Goal: Task Accomplishment & Management: Use online tool/utility

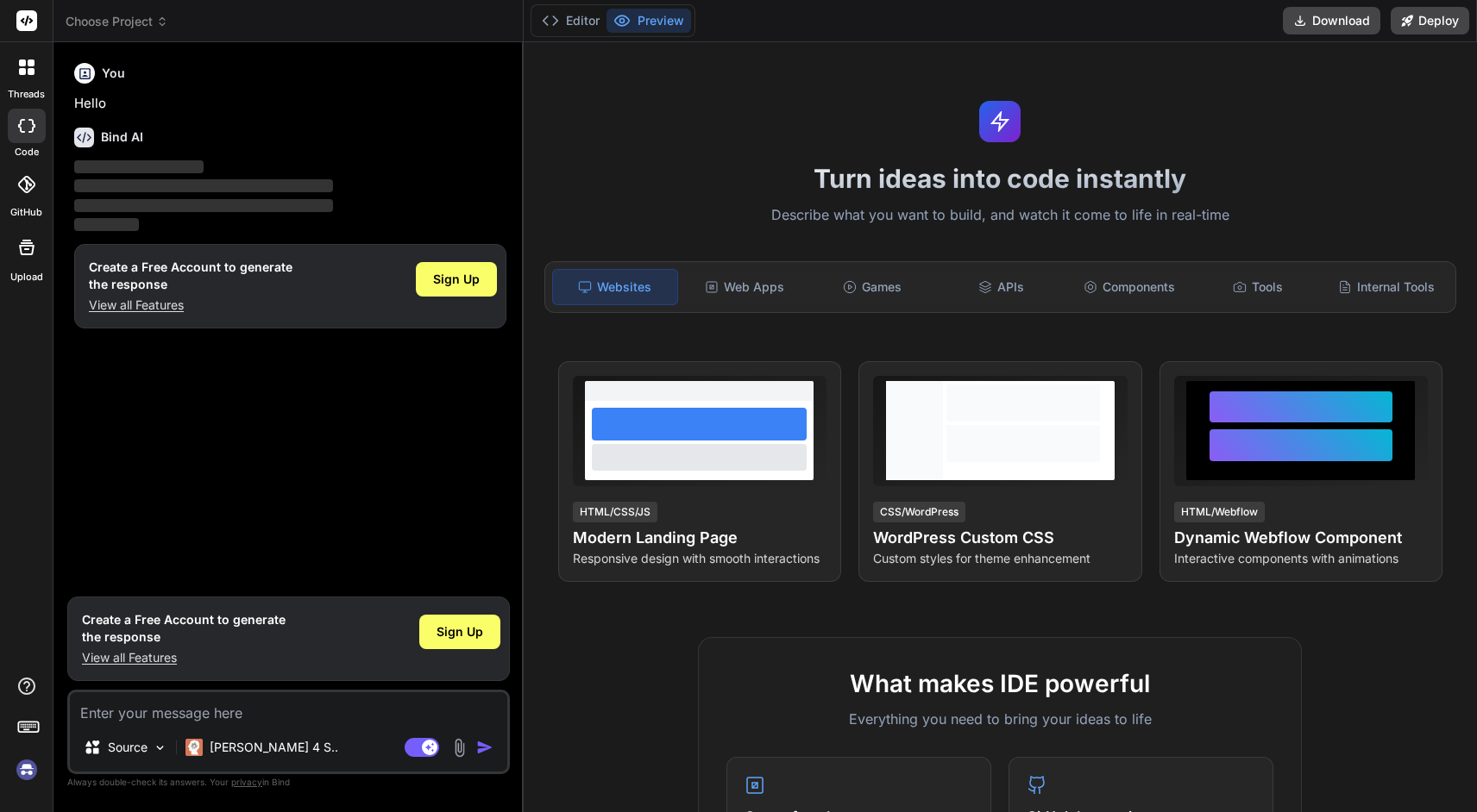
type textarea "x"
click at [25, 772] on img at bounding box center [26, 769] width 29 height 29
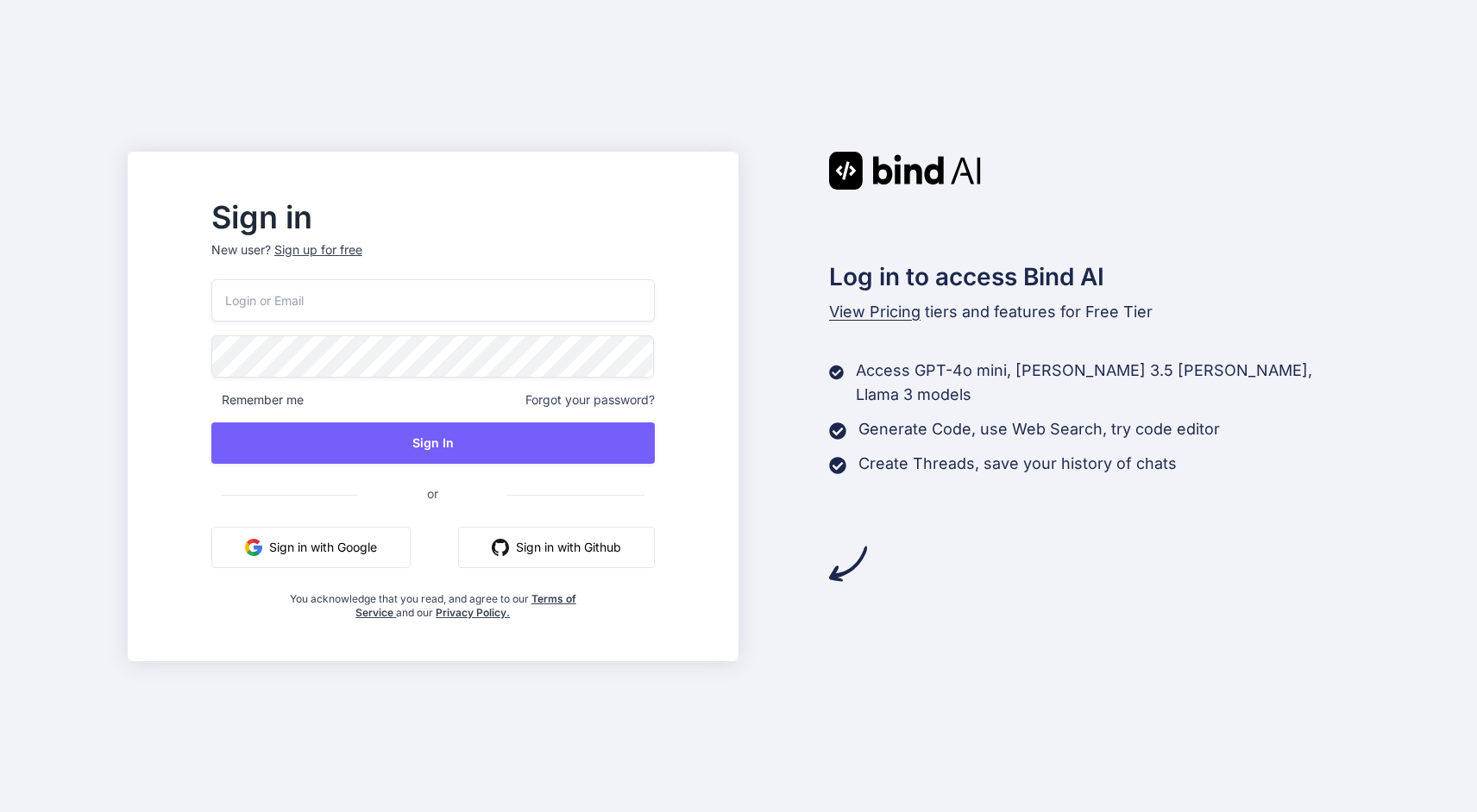
click at [446, 291] on input "email" at bounding box center [433, 300] width 443 height 43
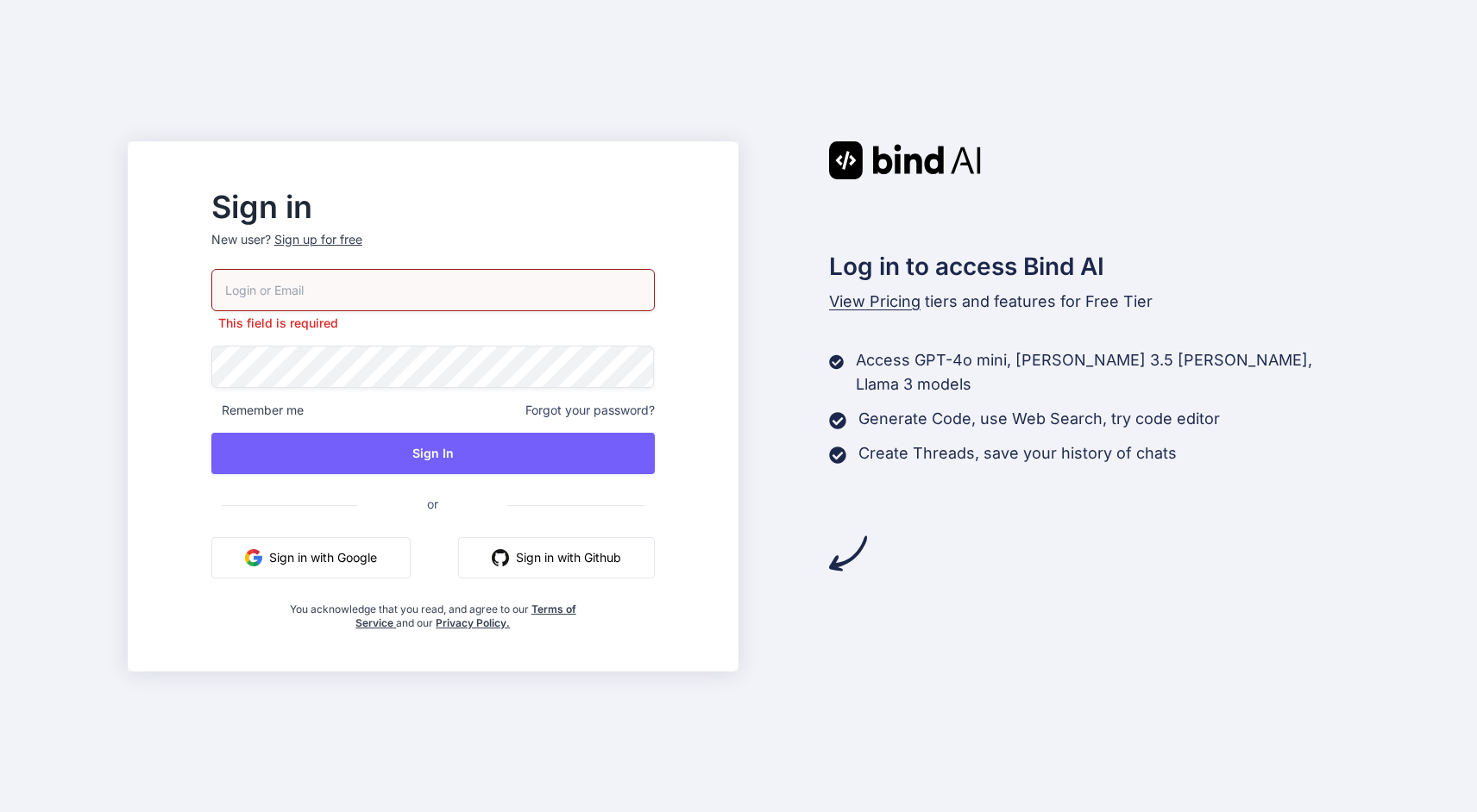
type input "bindai@myltd.link"
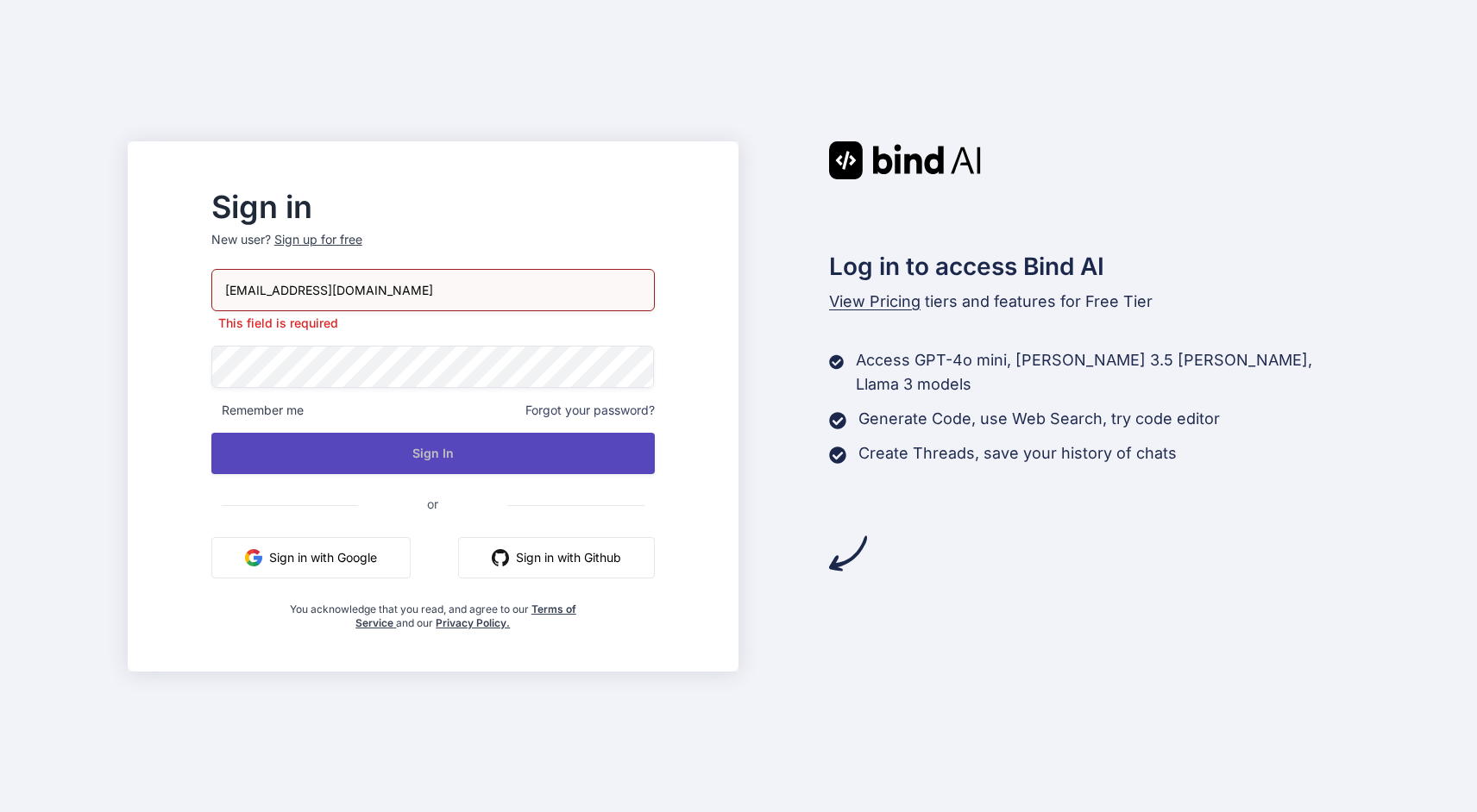
click at [421, 459] on button "Sign In" at bounding box center [433, 454] width 443 height 42
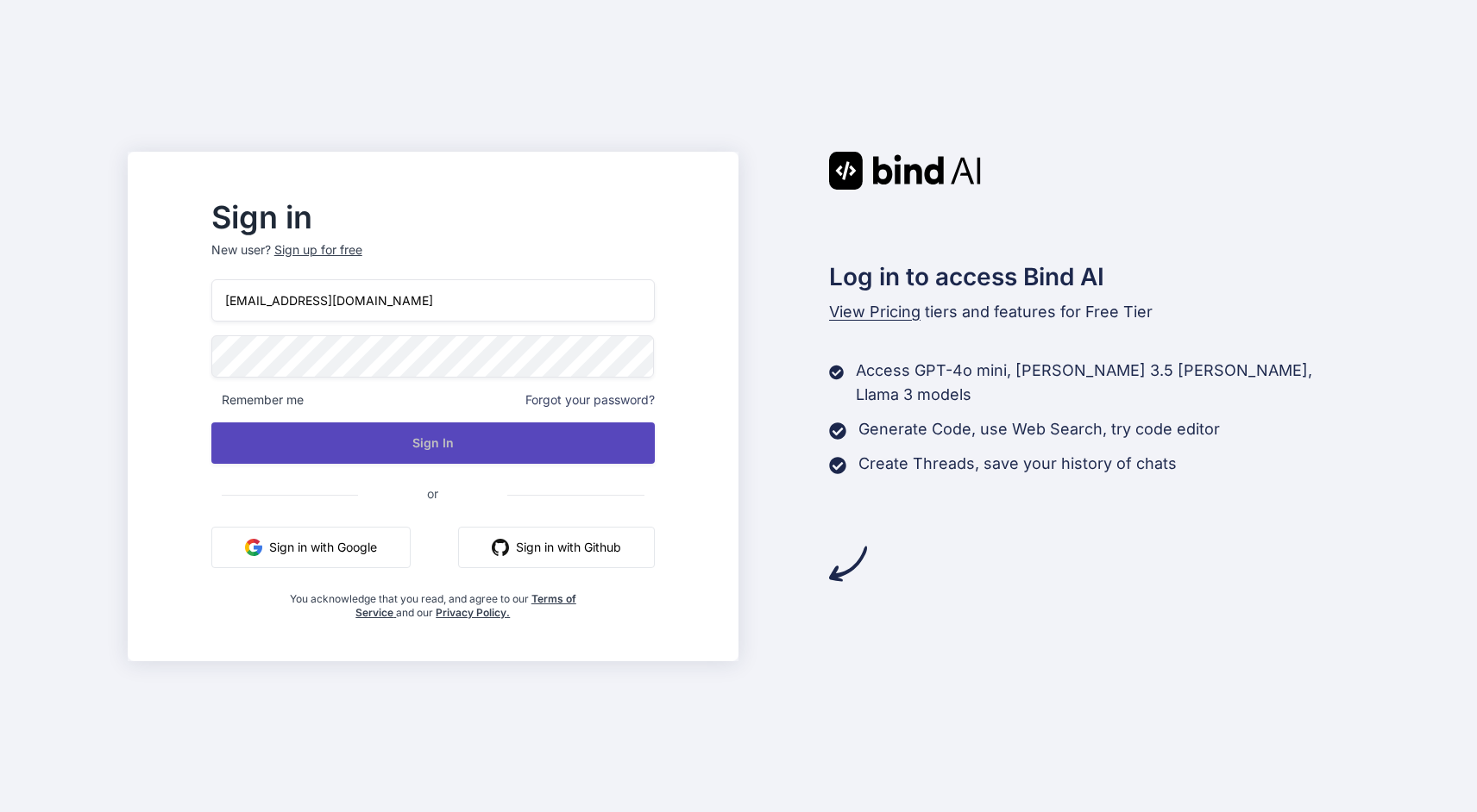
click at [542, 455] on button "Sign In" at bounding box center [433, 444] width 443 height 42
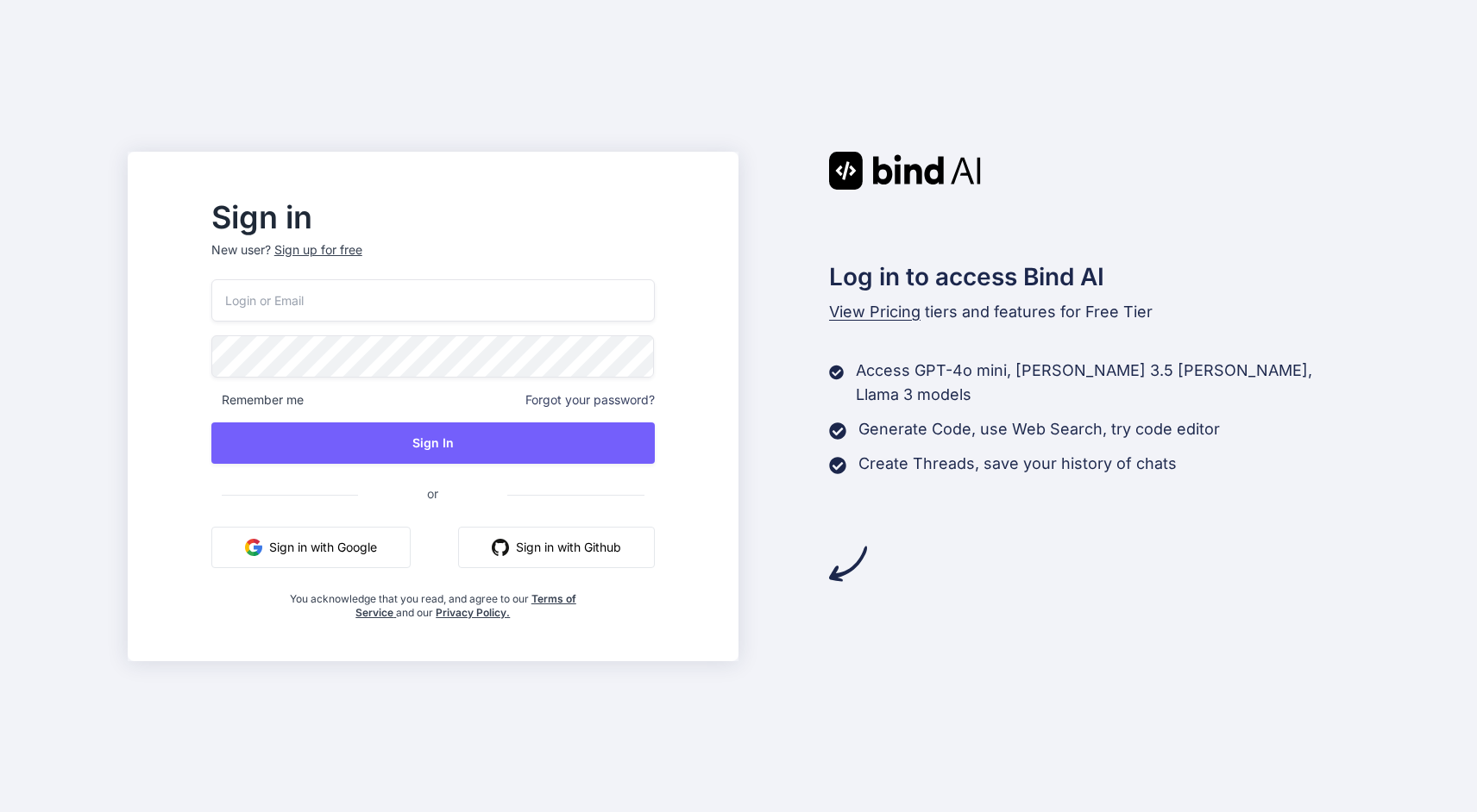
click at [571, 279] on input "email" at bounding box center [433, 300] width 443 height 43
type input "bindai@myltd.link"
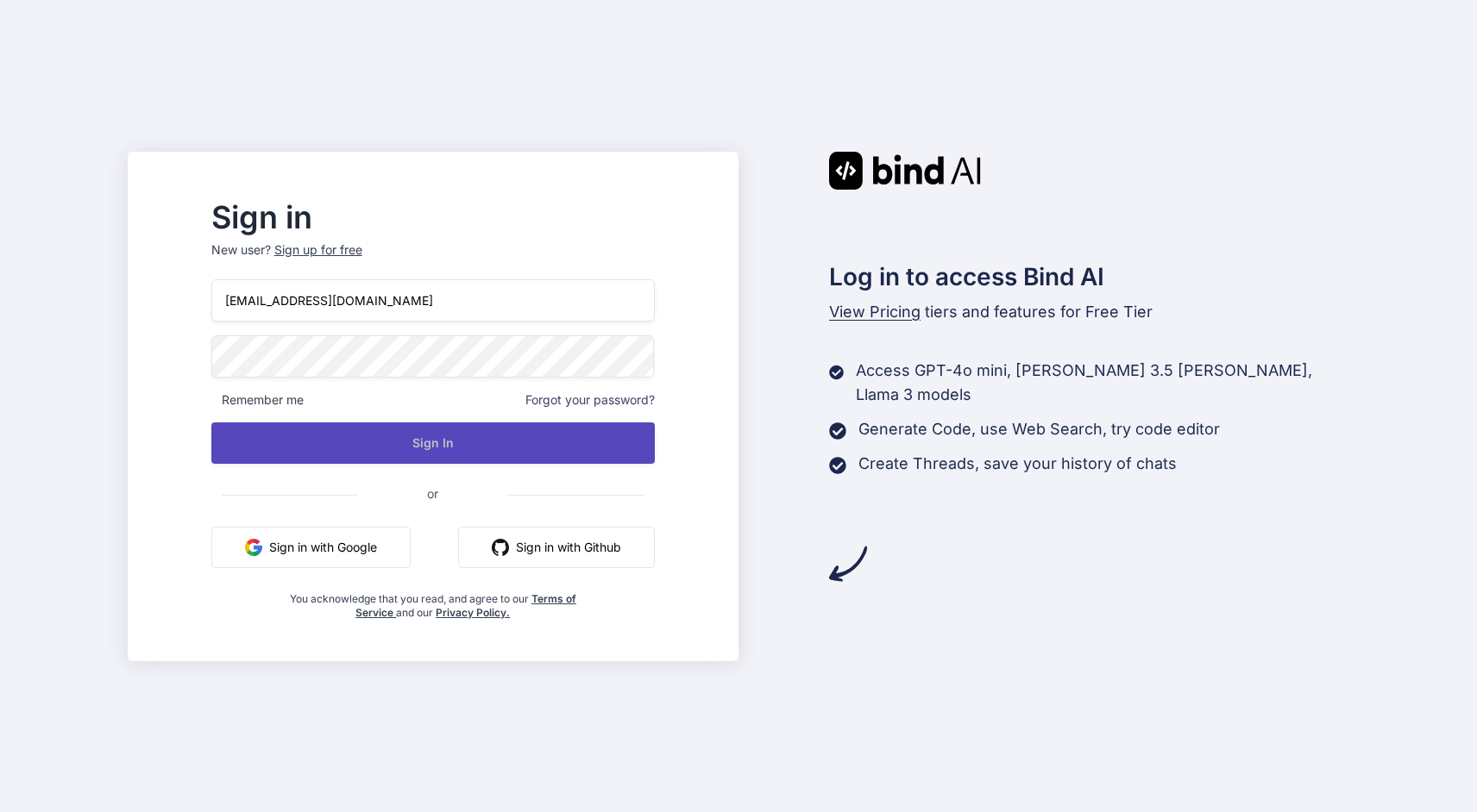
click at [409, 428] on button "Sign In" at bounding box center [433, 444] width 443 height 42
click at [401, 450] on button "Sign In" at bounding box center [433, 444] width 443 height 42
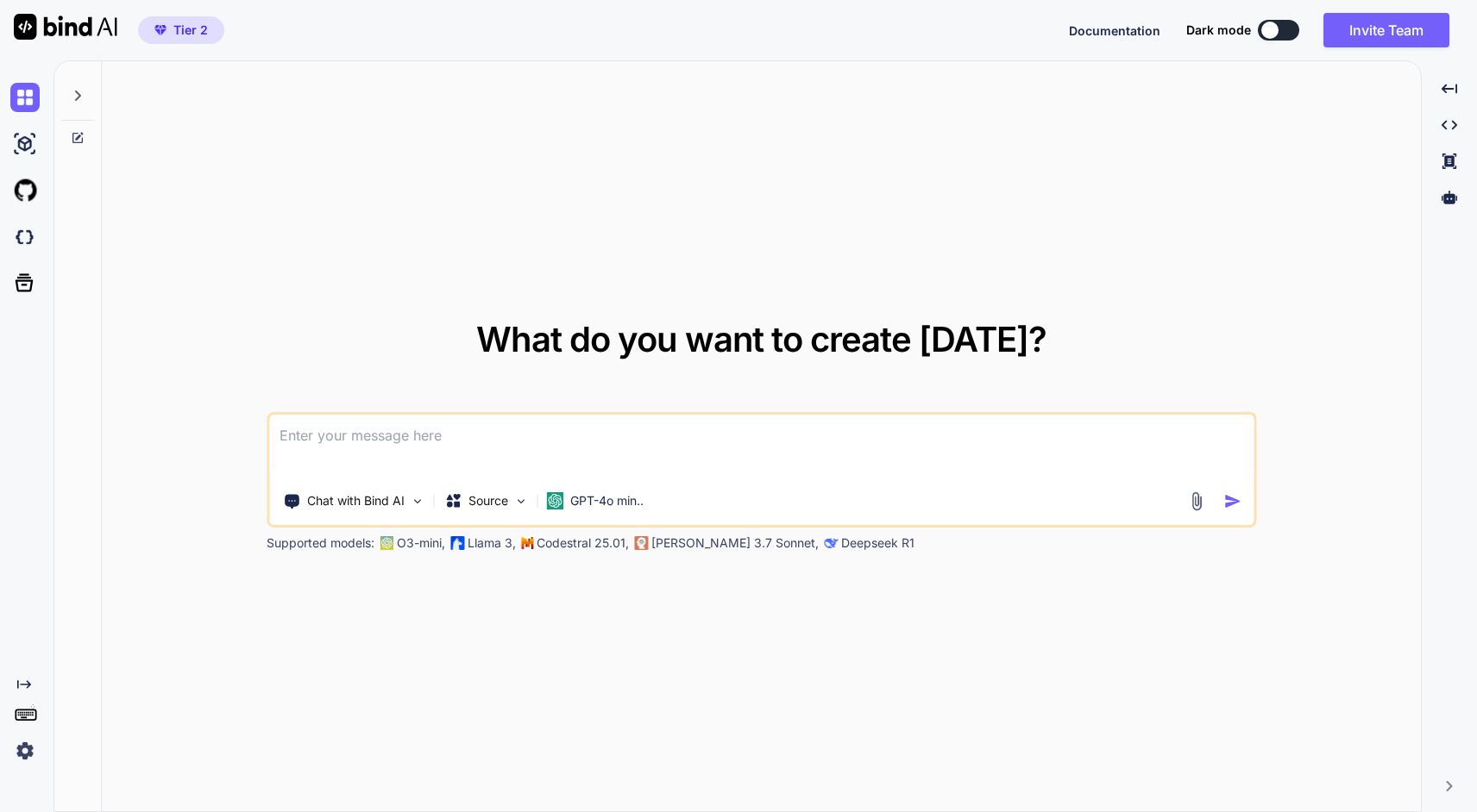
click at [73, 98] on icon at bounding box center [77, 95] width 14 height 14
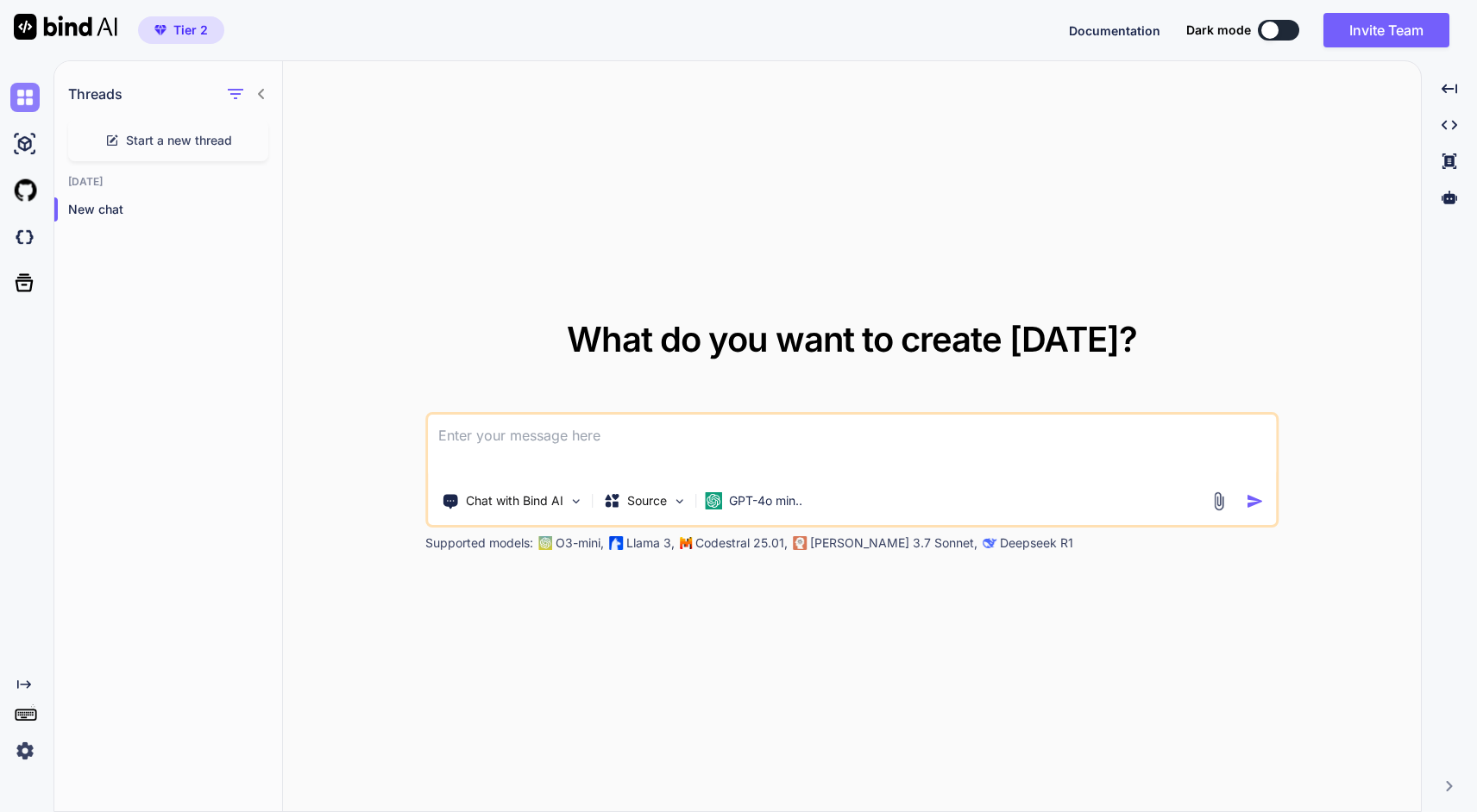
click at [29, 105] on img at bounding box center [25, 97] width 29 height 29
click at [25, 98] on img at bounding box center [25, 97] width 29 height 29
click at [23, 144] on img at bounding box center [25, 144] width 29 height 29
type textarea "x"
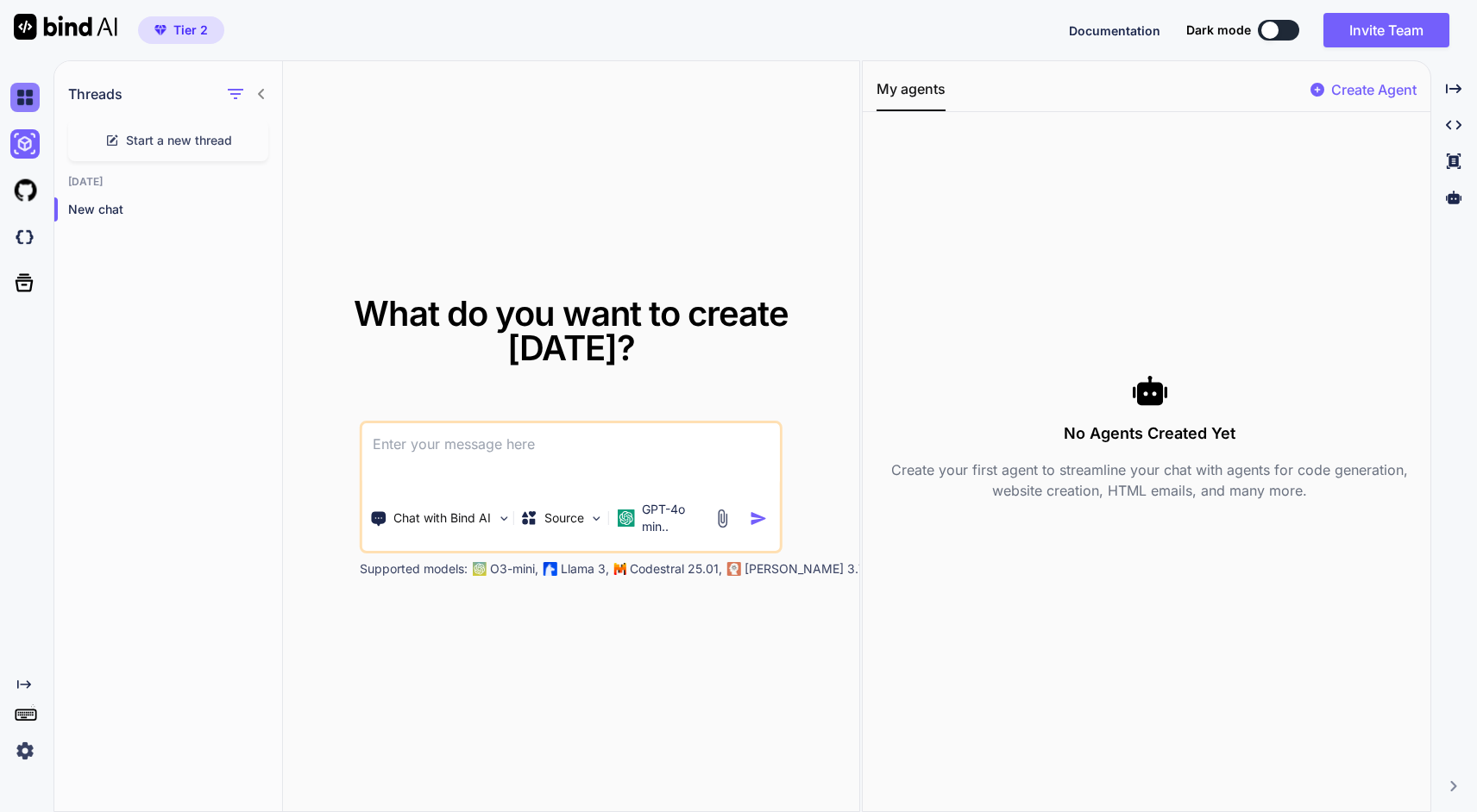
click at [22, 96] on img at bounding box center [25, 97] width 29 height 29
click at [23, 204] on img at bounding box center [25, 191] width 29 height 29
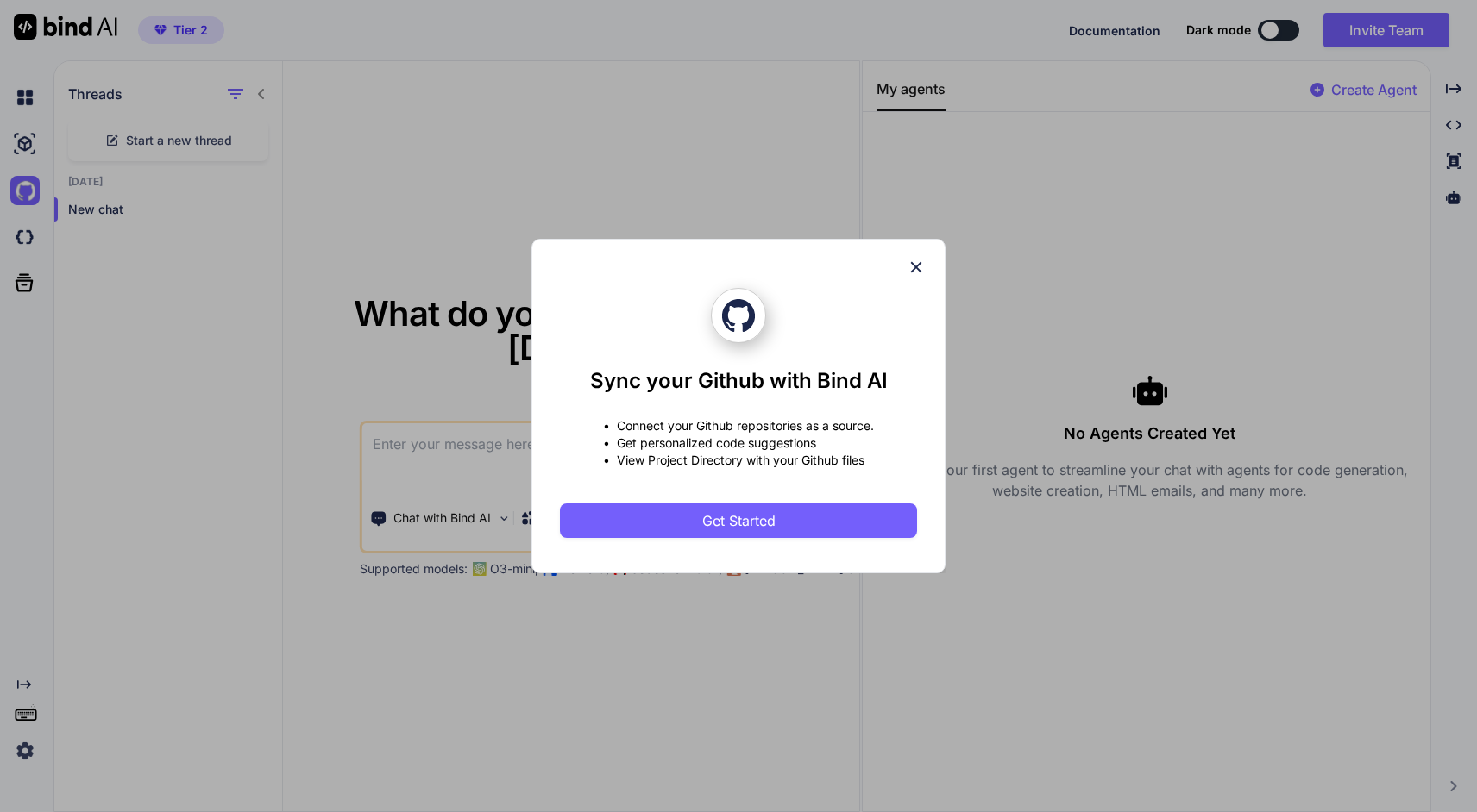
click at [920, 258] on icon at bounding box center [916, 267] width 19 height 19
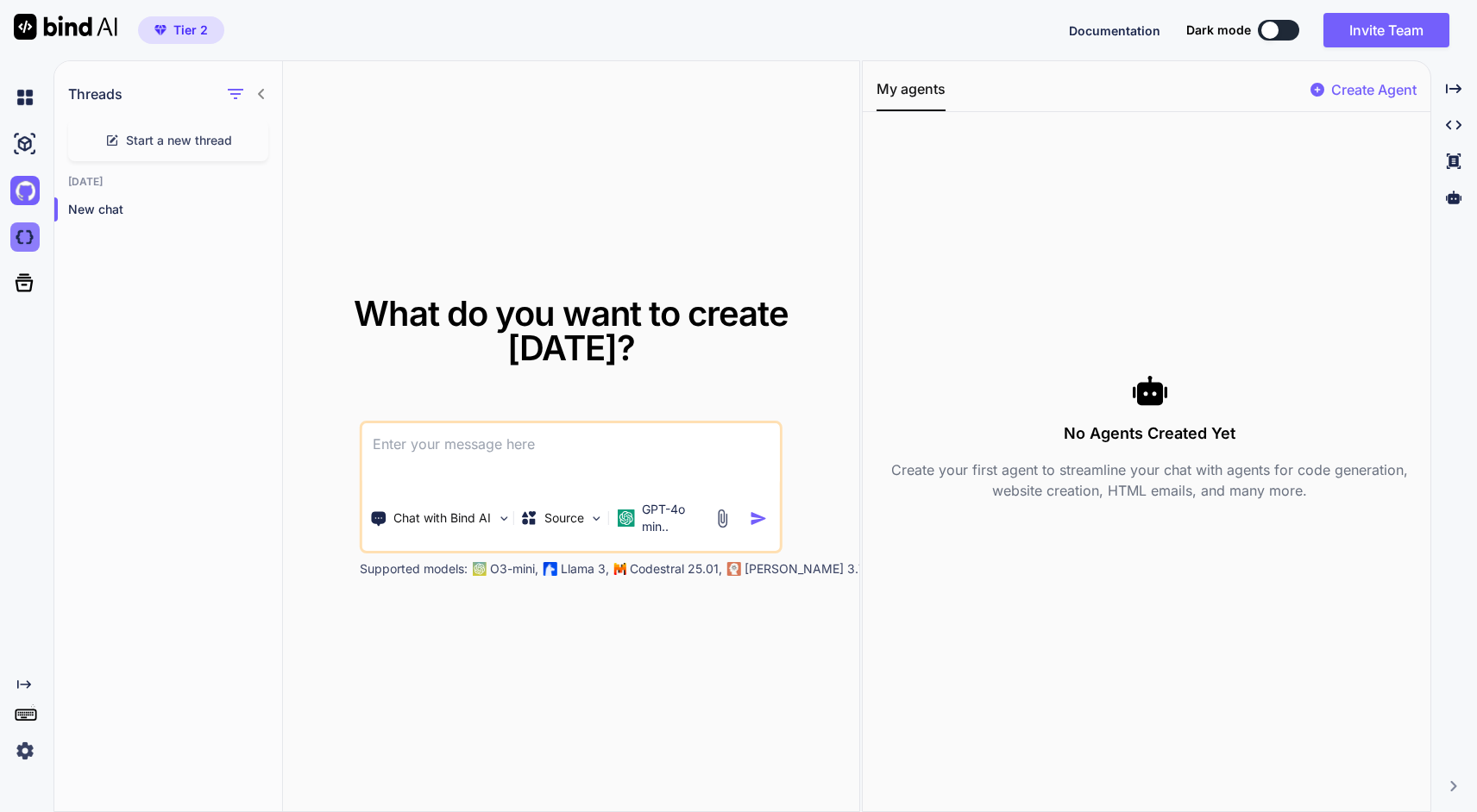
click at [15, 233] on img at bounding box center [25, 237] width 29 height 29
click at [5, 271] on div at bounding box center [23, 282] width 46 height 44
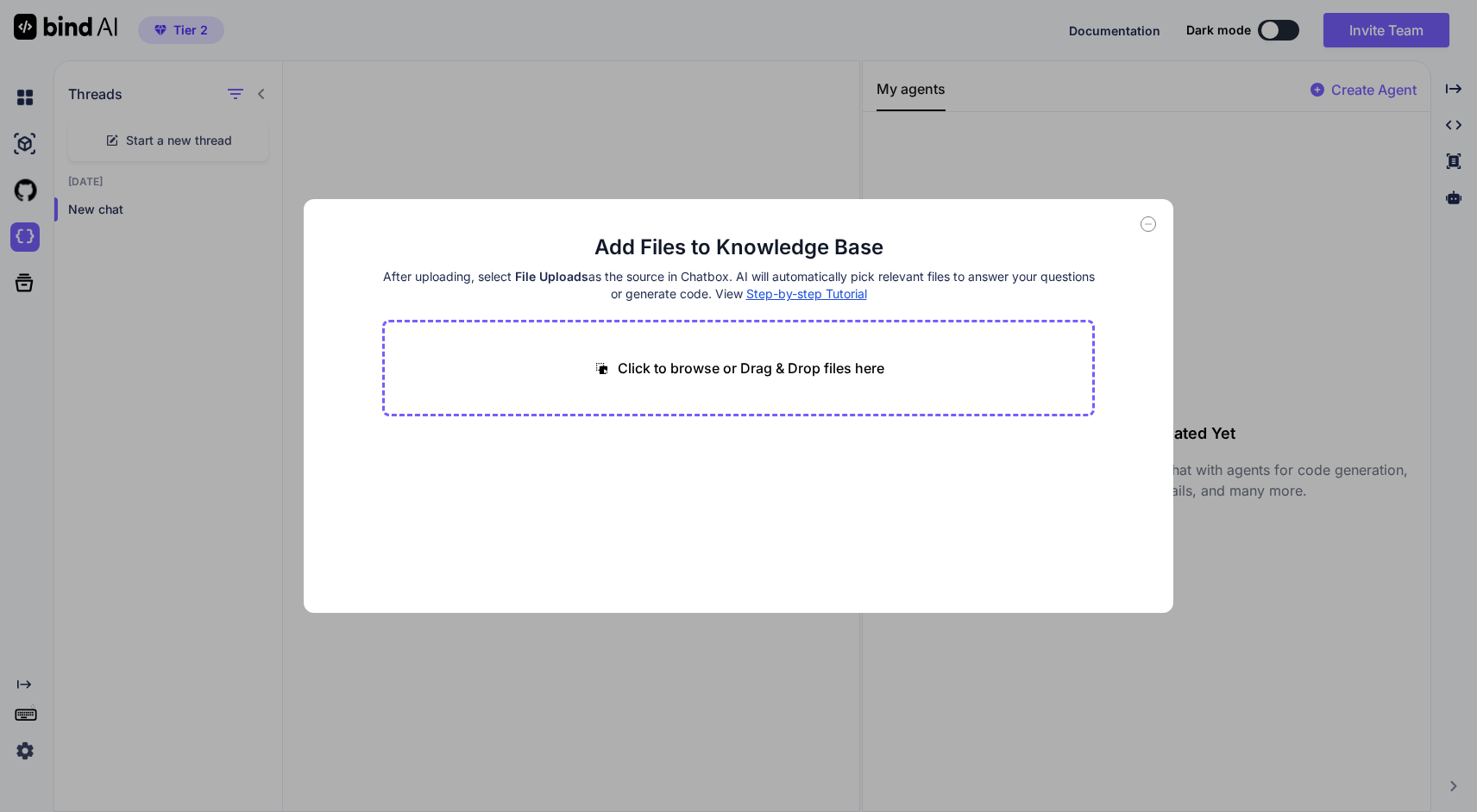
click at [1144, 221] on icon at bounding box center [1147, 224] width 15 height 15
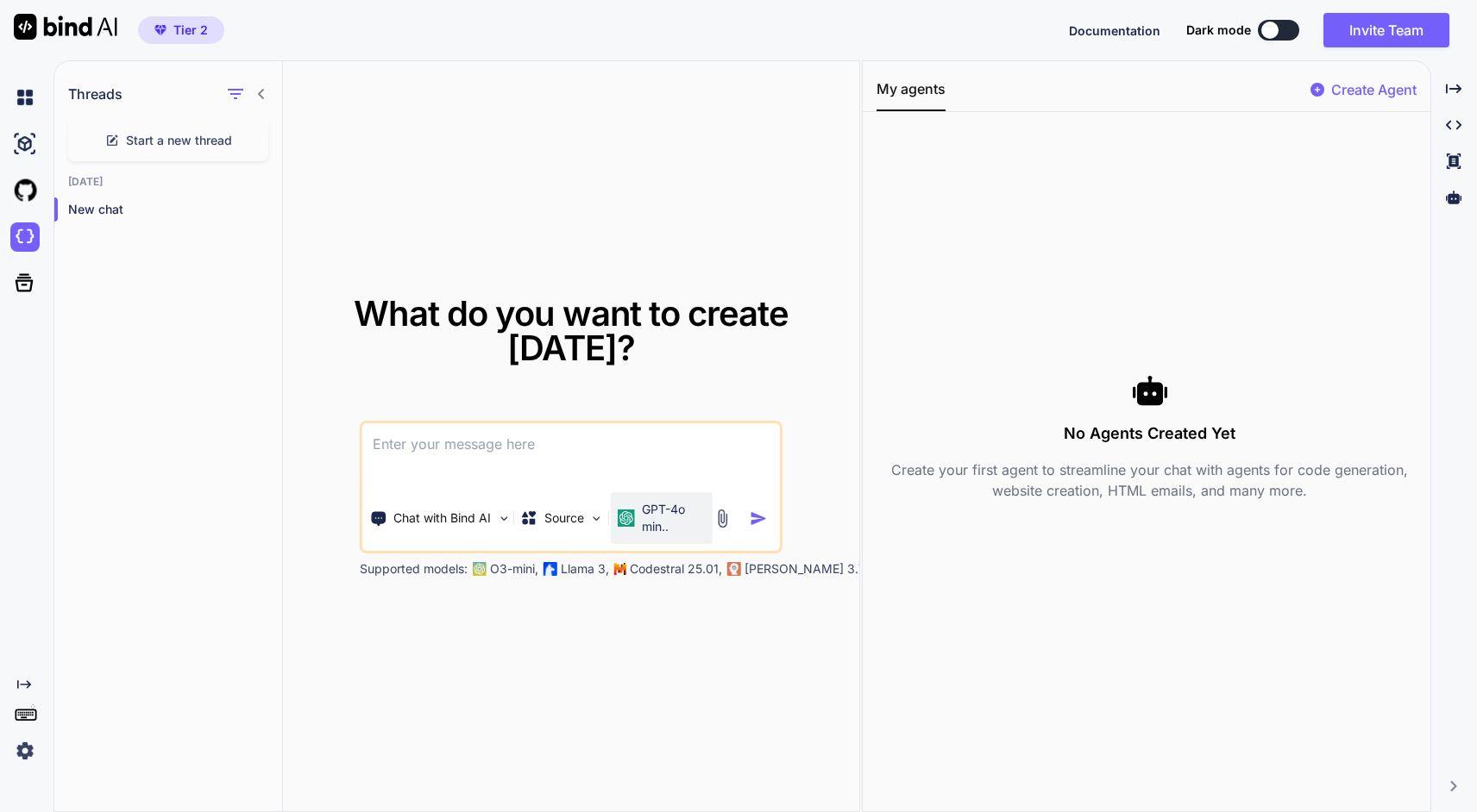
click at [648, 501] on p "GPT-4o min.." at bounding box center [674, 518] width 64 height 34
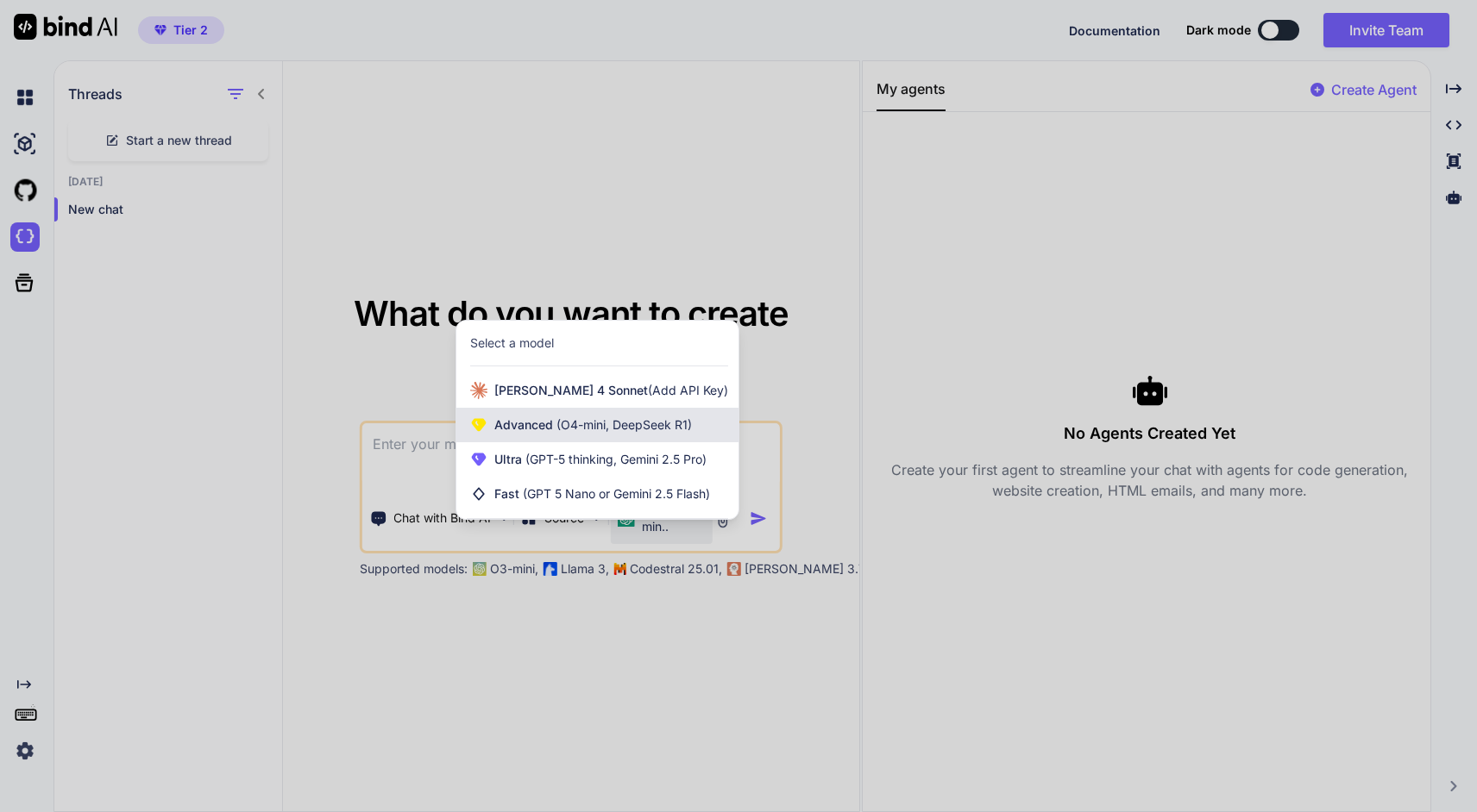
click at [633, 421] on span "(O4-mini, DeepSeek R1)" at bounding box center [622, 425] width 139 height 15
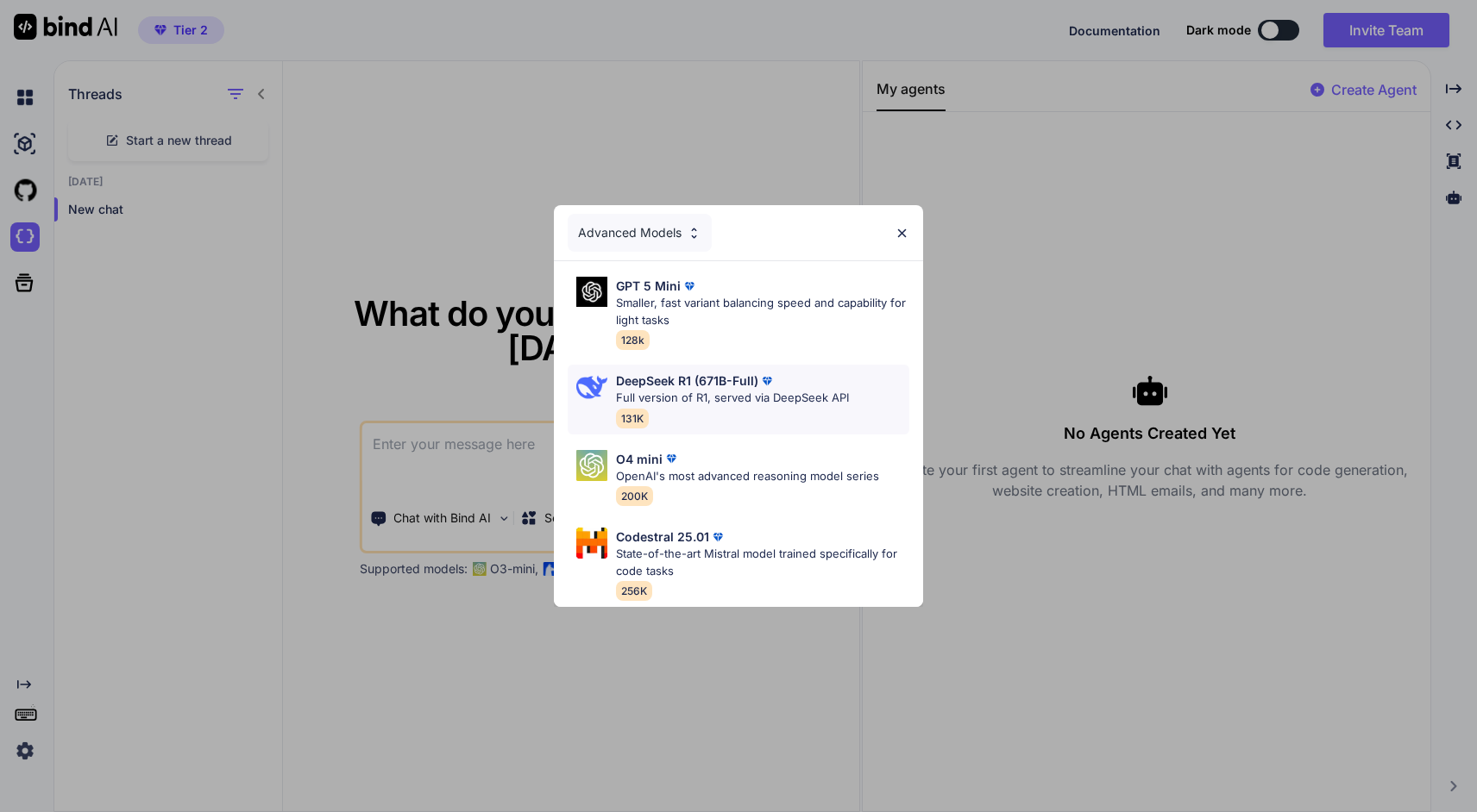
click at [702, 390] on p "Full version of R1, served via DeepSeek API" at bounding box center [733, 398] width 233 height 17
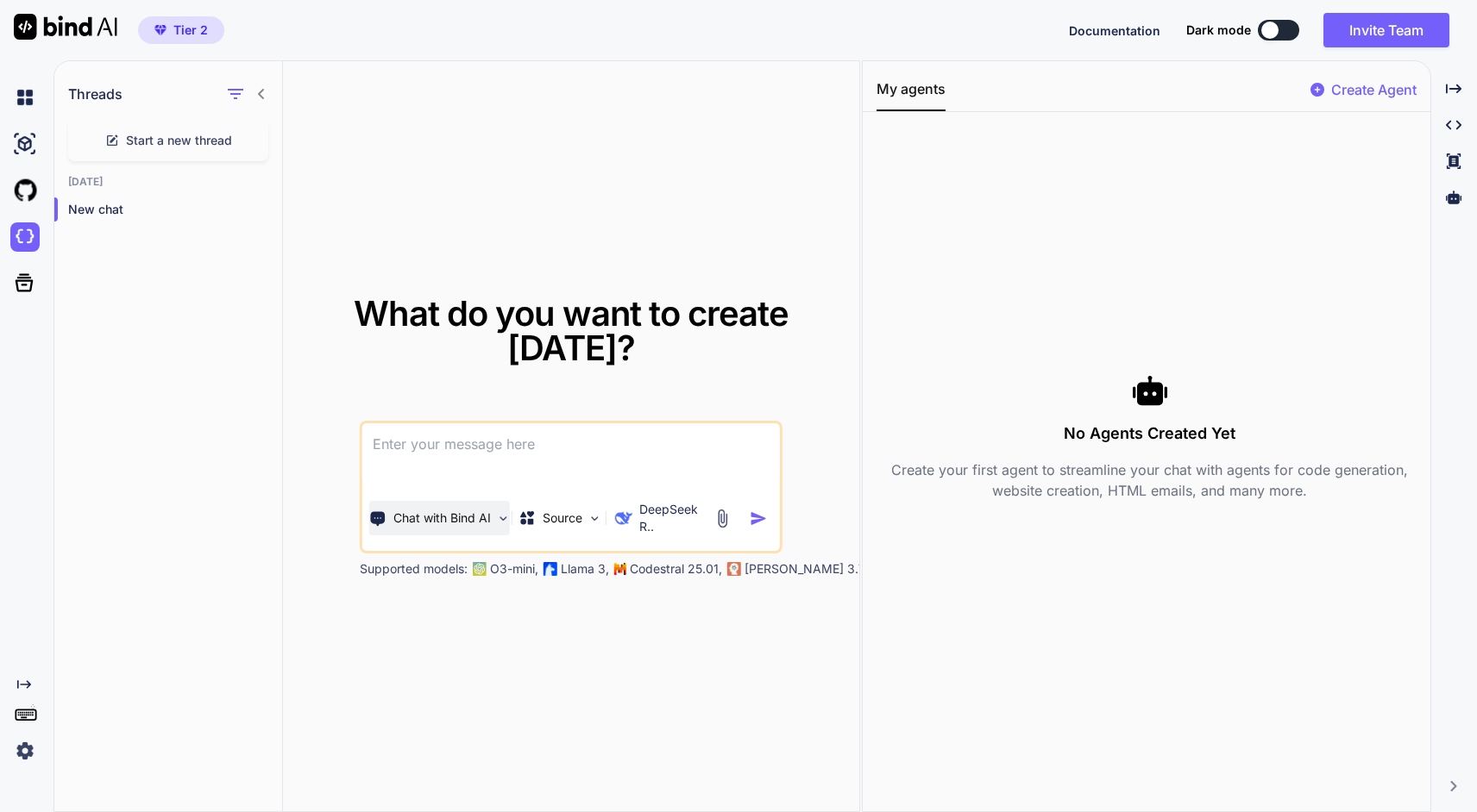
click at [489, 518] on p "Chat with Bind AI" at bounding box center [441, 518] width 97 height 17
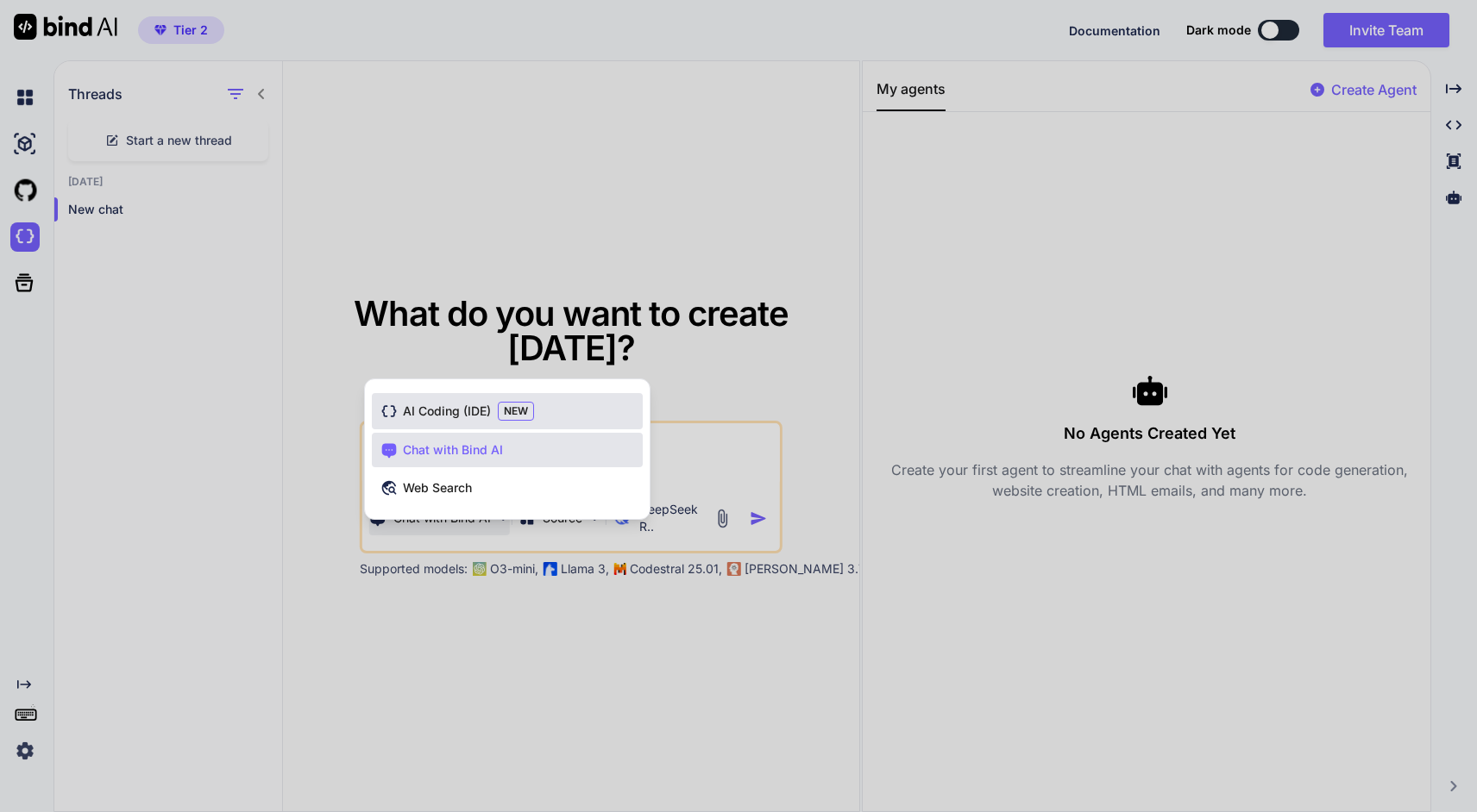
click at [507, 422] on div "AI Coding (IDE) NEW" at bounding box center [507, 411] width 271 height 36
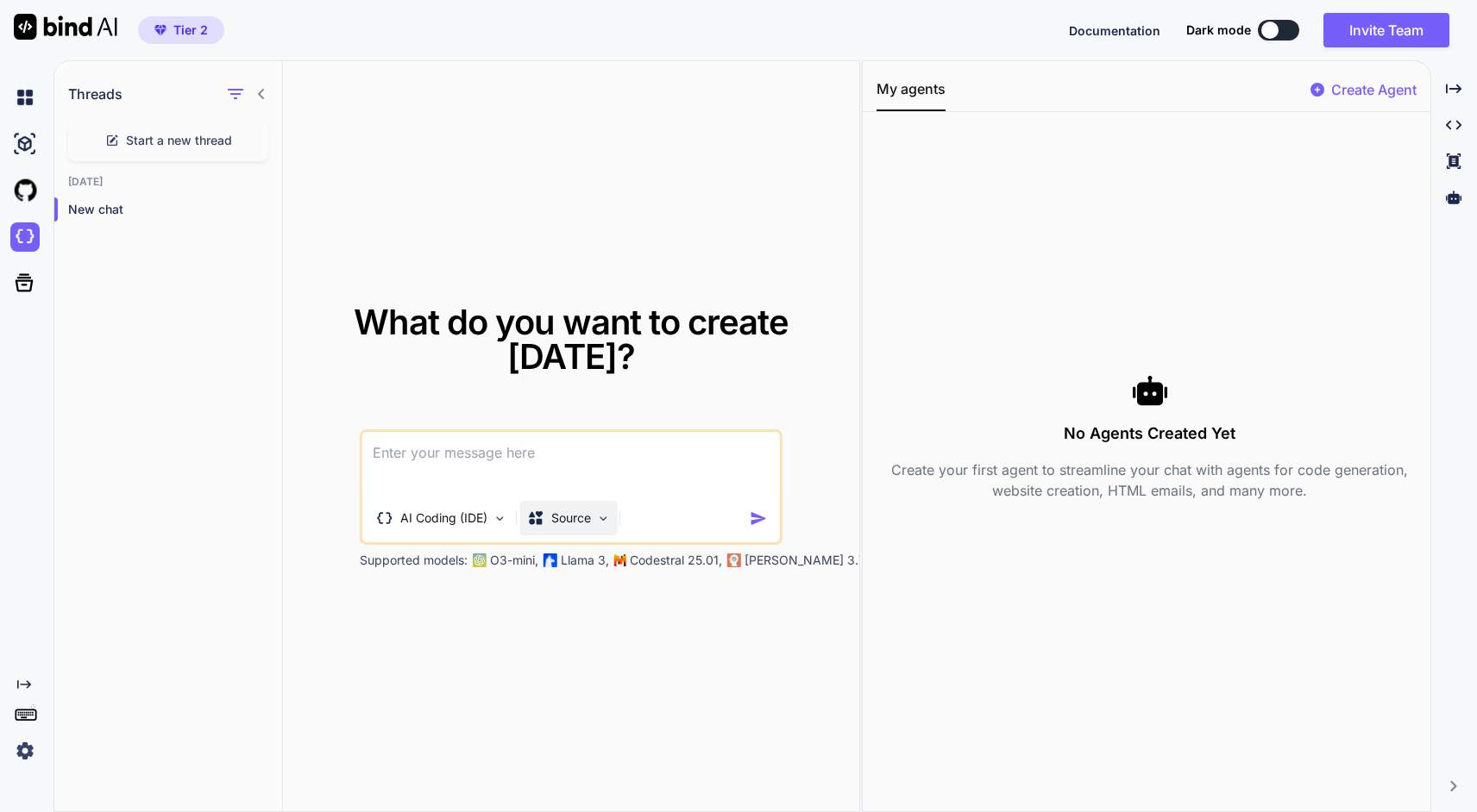
click at [577, 523] on p "Source" at bounding box center [571, 518] width 40 height 17
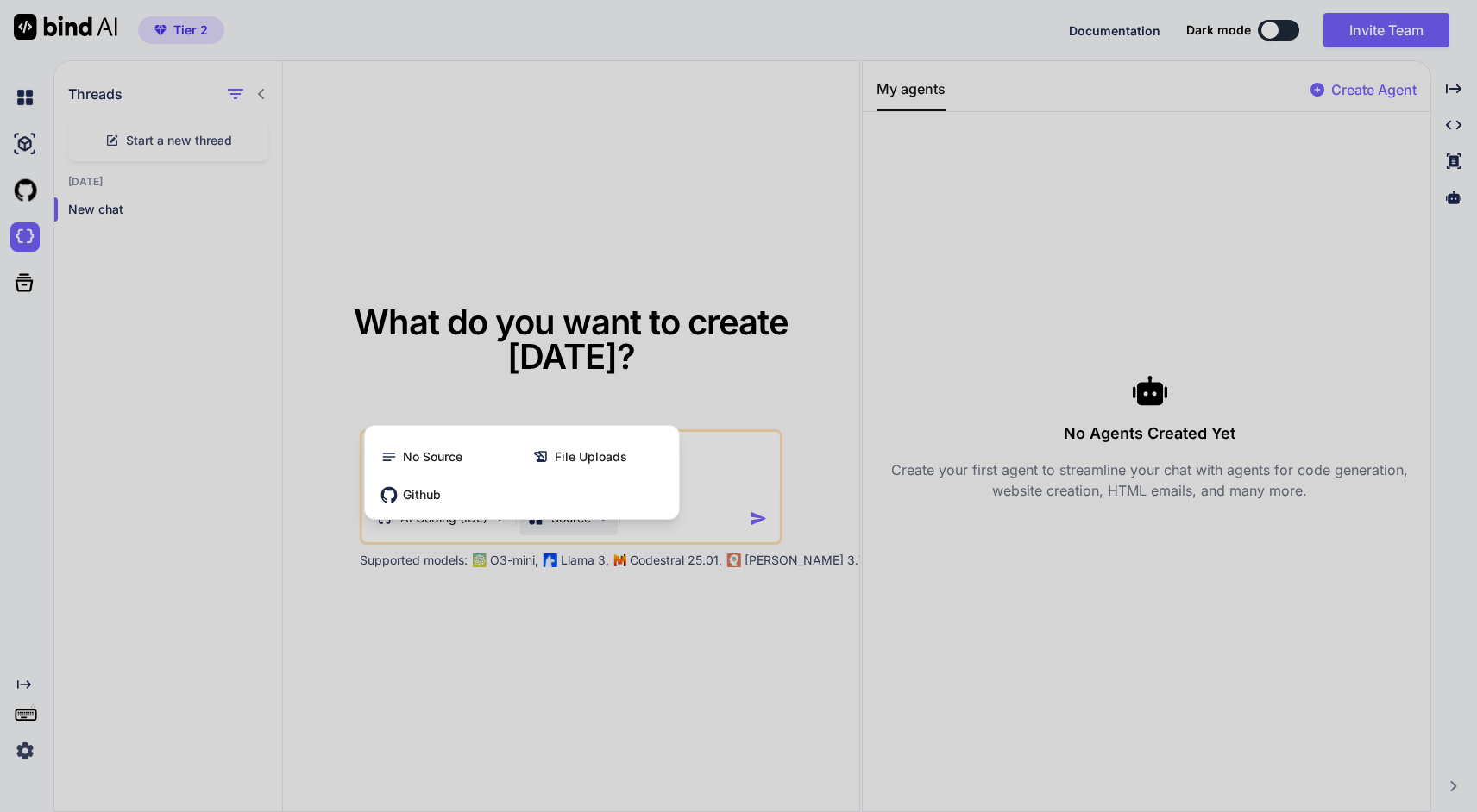
click at [516, 688] on div at bounding box center [738, 406] width 1477 height 812
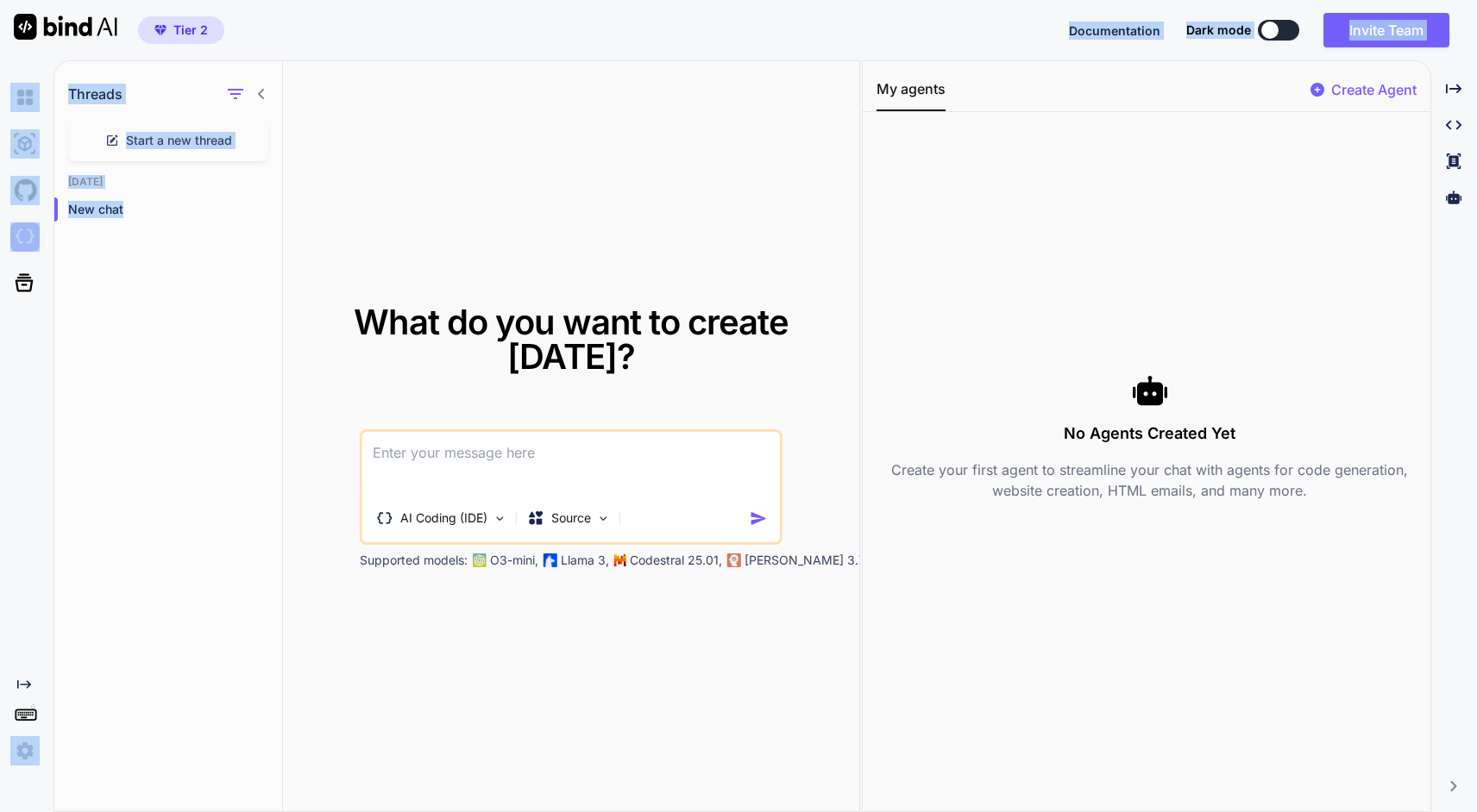
drag, startPoint x: 526, startPoint y: 406, endPoint x: 970, endPoint y: -97, distance: 670.9
click at [965, 0] on html "Tier 2 Documentation Dark mode Invite Team Created with Pixso. Created with Pix…" at bounding box center [738, 406] width 1477 height 812
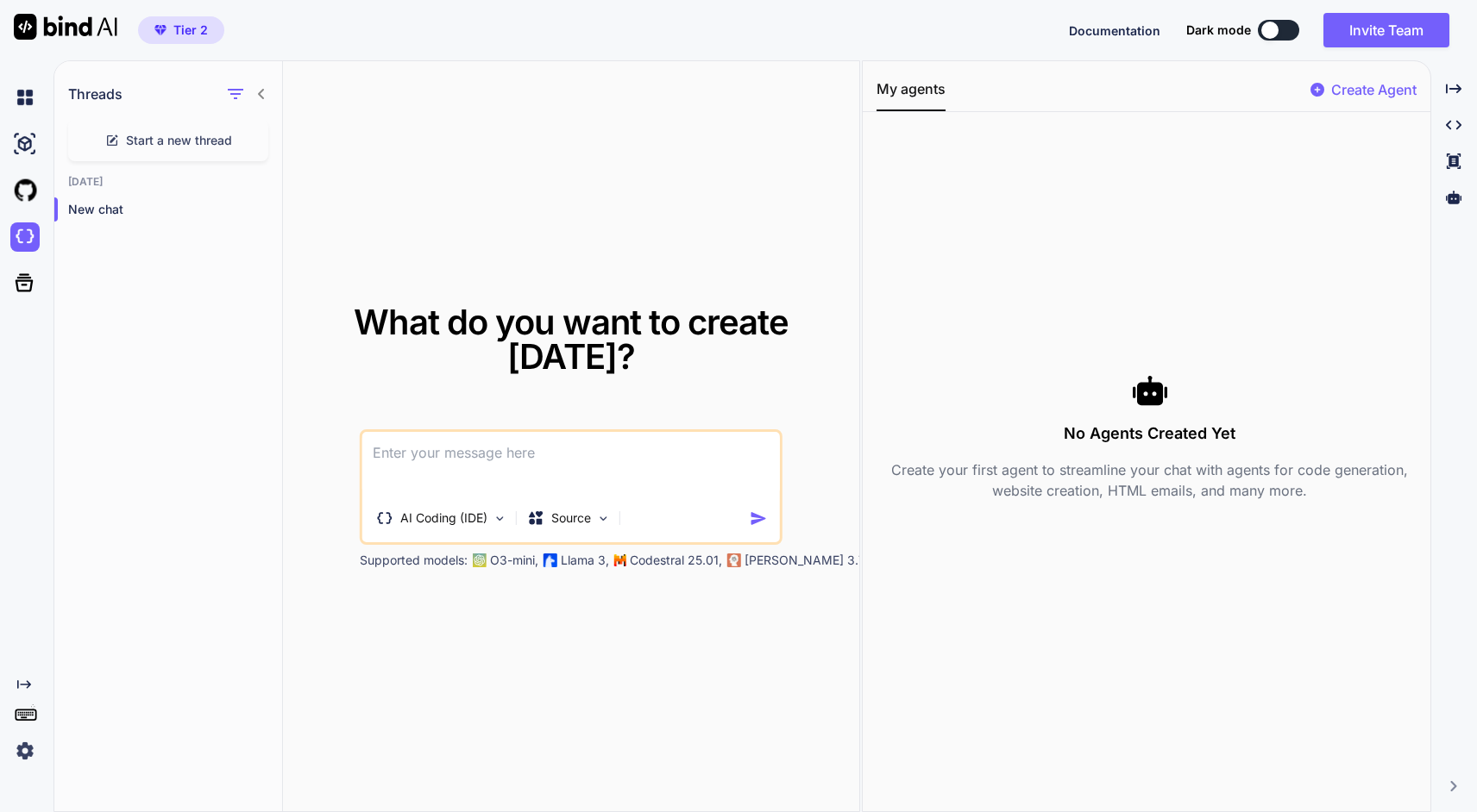
click at [934, 279] on div "No Agents Created Yet Create your first agent to streamline your chat with agen…" at bounding box center [1149, 437] width 546 height 622
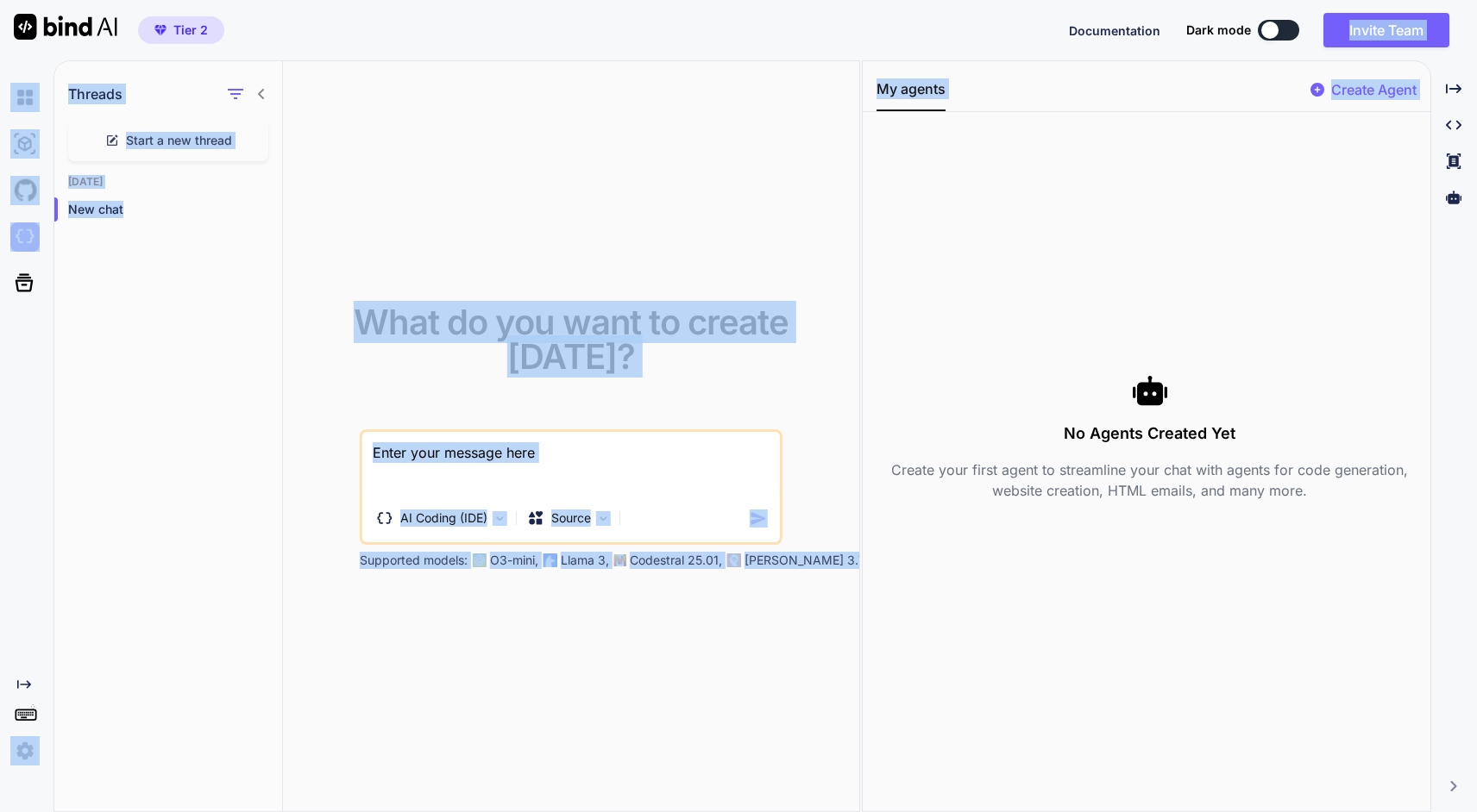
drag, startPoint x: 1002, startPoint y: 309, endPoint x: 1279, endPoint y: -144, distance: 531.0
click at [1279, 0] on html "Tier 2 Documentation Dark mode Invite Team Created with Pixso. Created with Pix…" at bounding box center [738, 406] width 1477 height 812
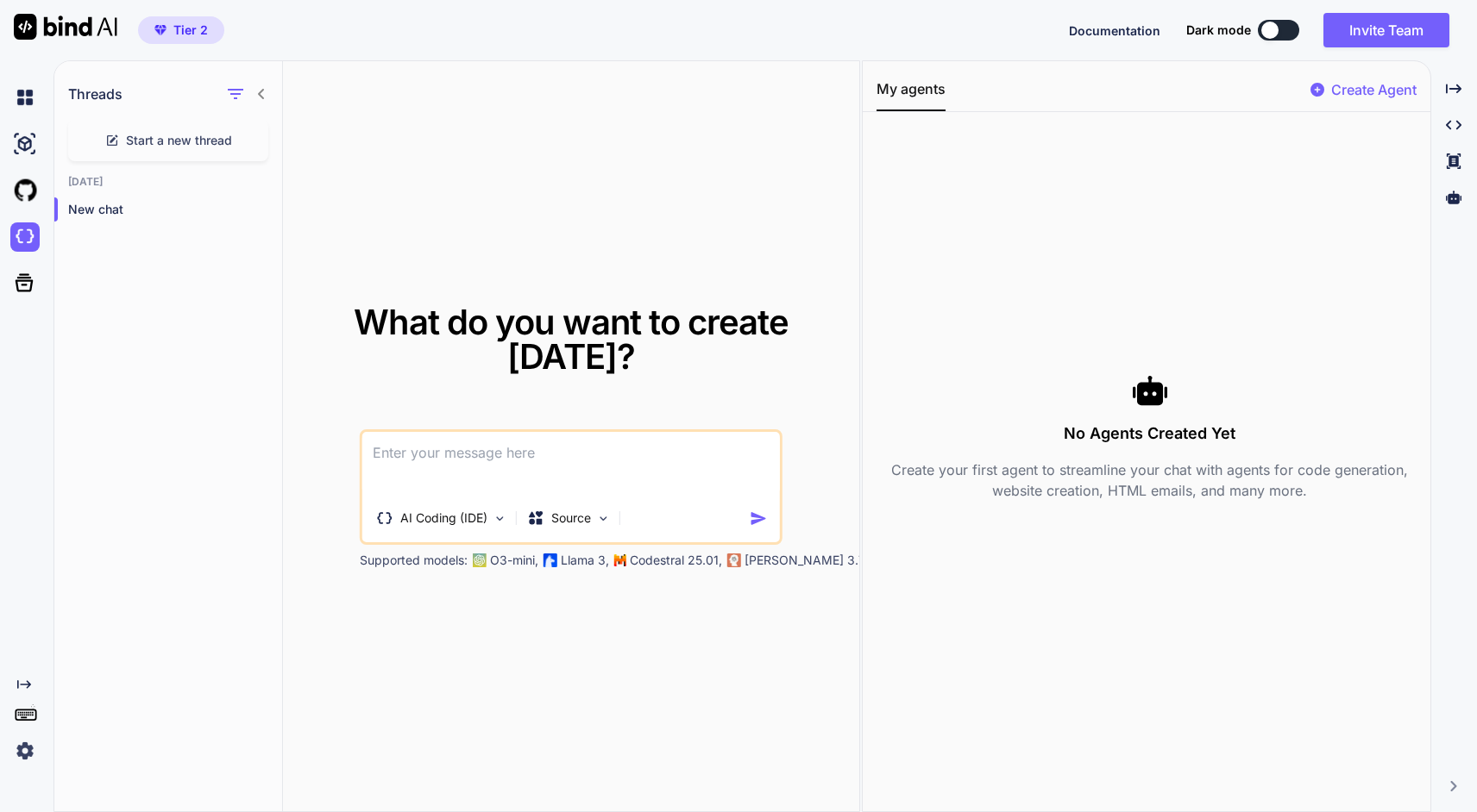
click at [990, 309] on div "No Agents Created Yet Create your first agent to streamline your chat with agen…" at bounding box center [1149, 437] width 546 height 622
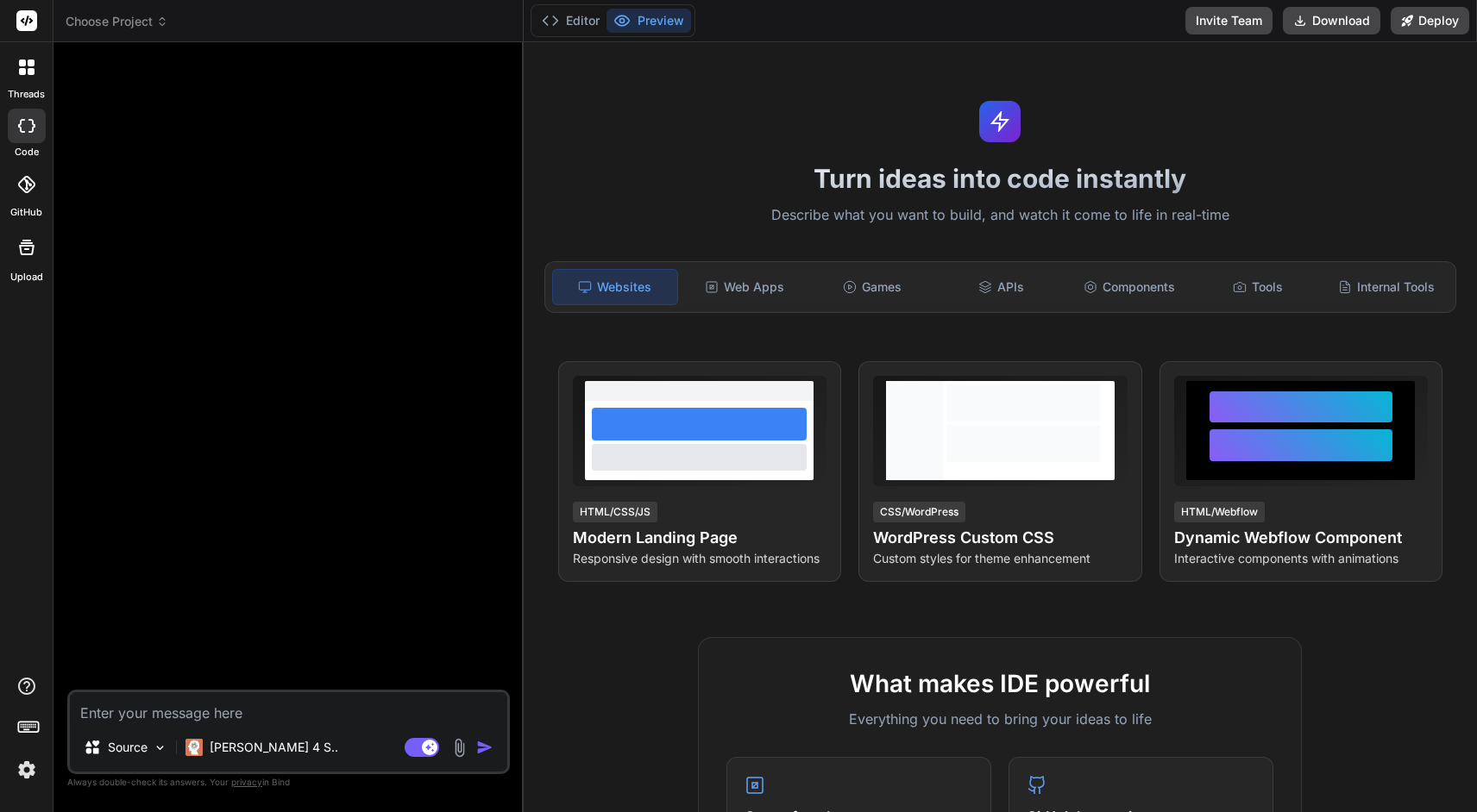
type textarea "x"
